Goal: Subscribe to service/newsletter

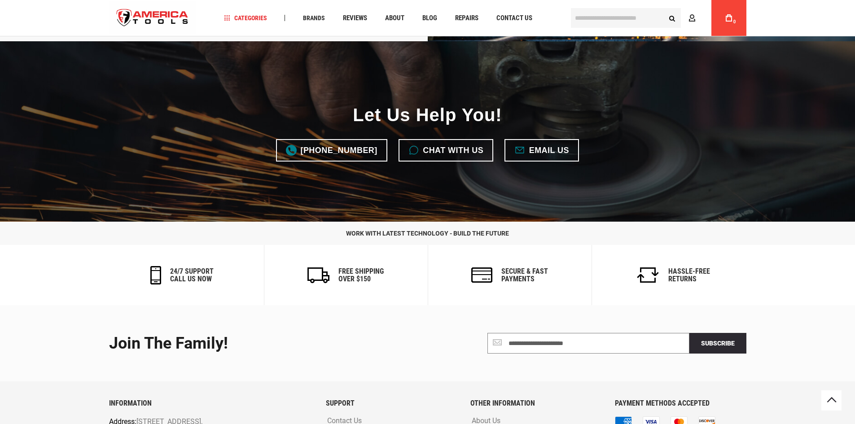
click at [533, 333] on input "Join the Family!" at bounding box center [588, 343] width 202 height 21
paste input "**********"
type input "**********"
click at [724, 340] on span "Subscribe" at bounding box center [718, 343] width 34 height 7
